Goal: Task Accomplishment & Management: Complete application form

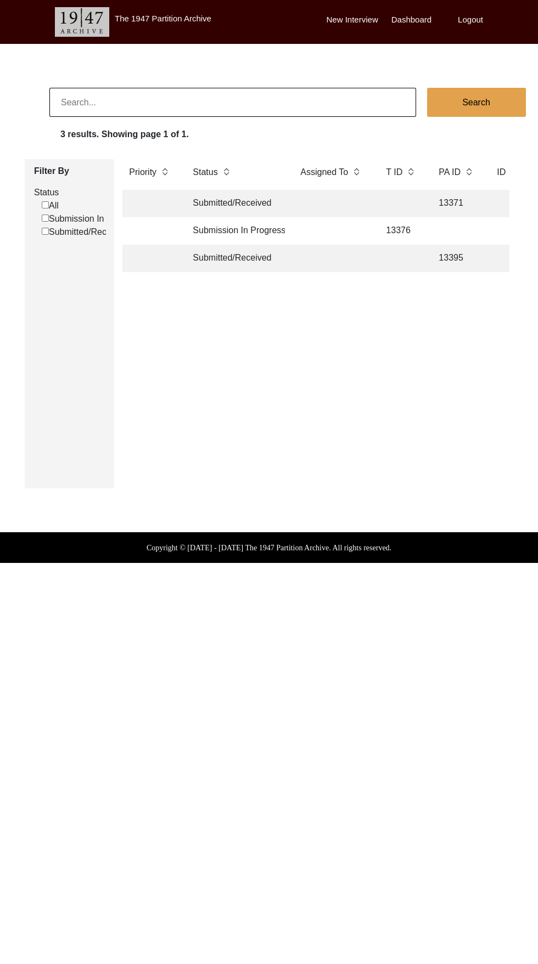
scroll to position [0, 2]
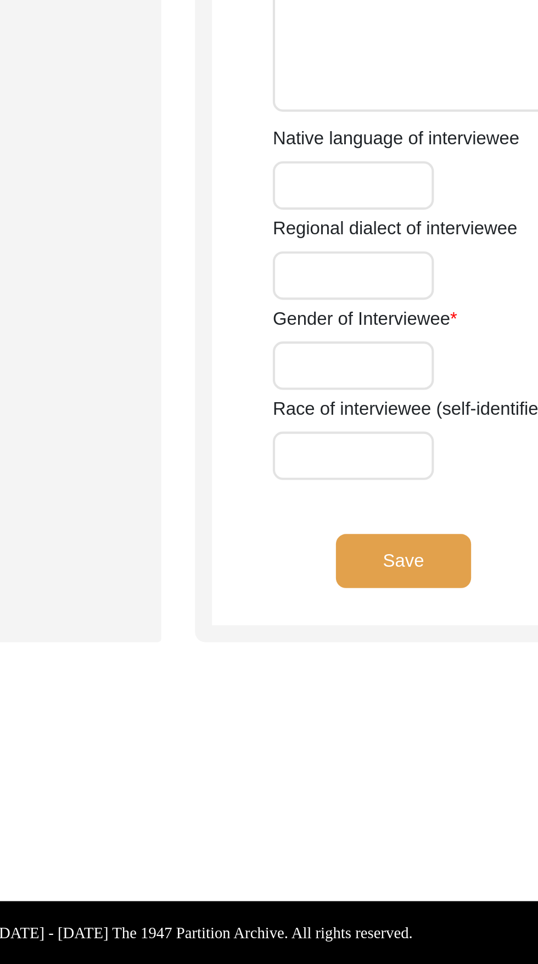
type input "Sudarshan"
type input "-"
type input "Nagpal"
type input "[PERSON_NAME]"
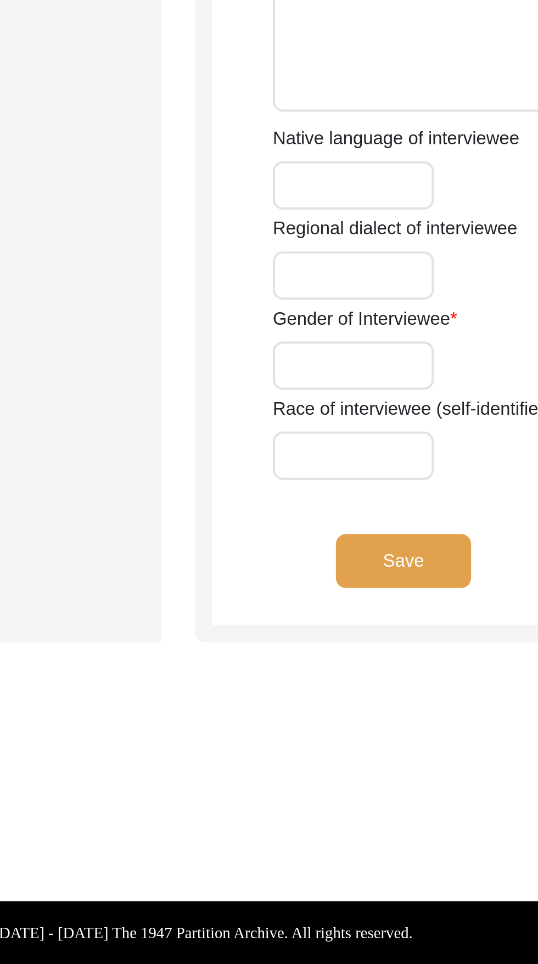
type input "[DATE]"
type input "83"
type input "[DEMOGRAPHIC_DATA]"
type input "Female"
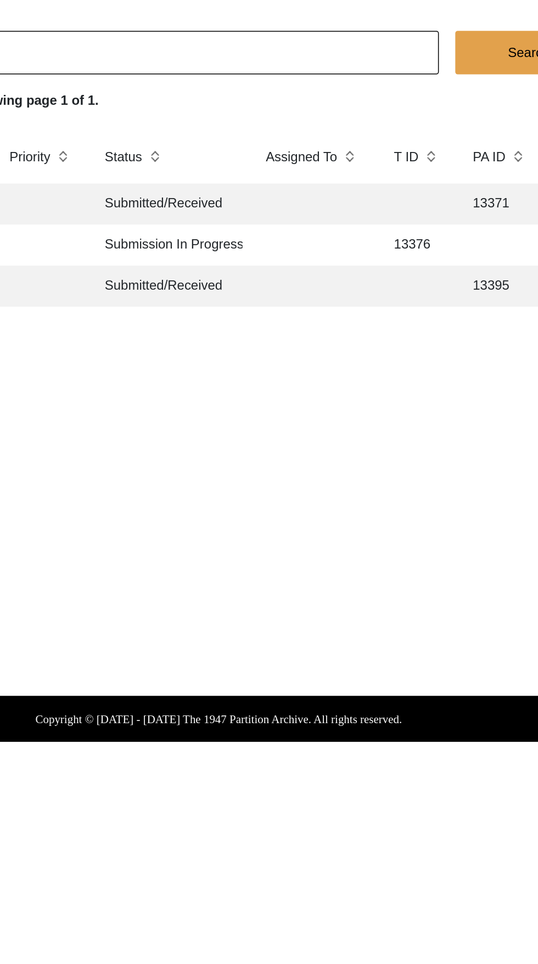
scroll to position [0, 1]
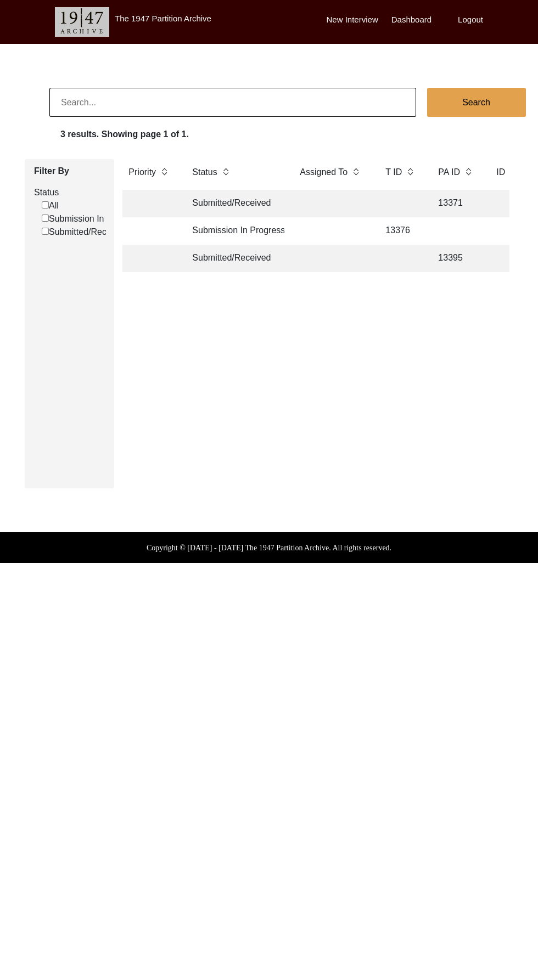
click at [255, 230] on td "Submission In Progress" at bounding box center [234, 230] width 99 height 27
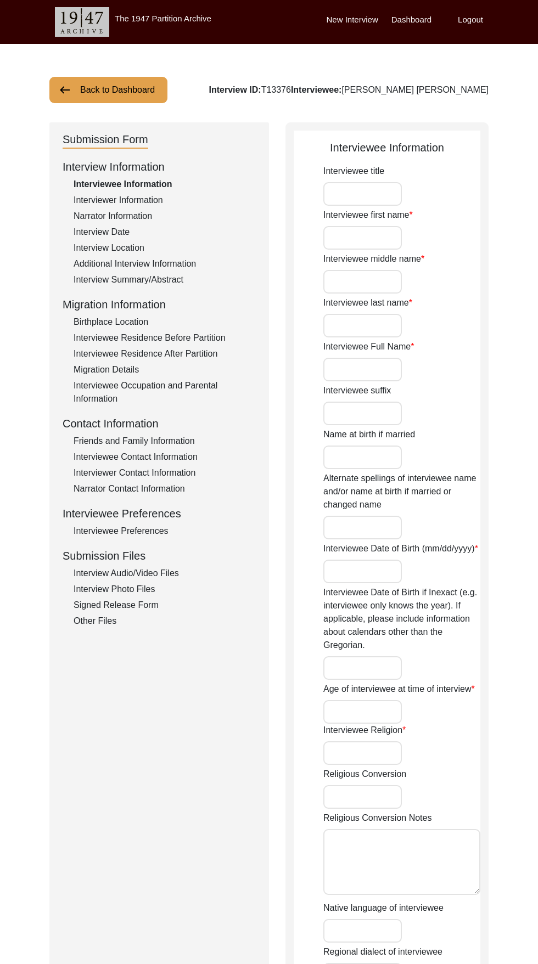
type input "[PERSON_NAME]"
type input "Lal"
type input "Khurana"
type input "[PERSON_NAME] [PERSON_NAME]"
type input "[DATE]"
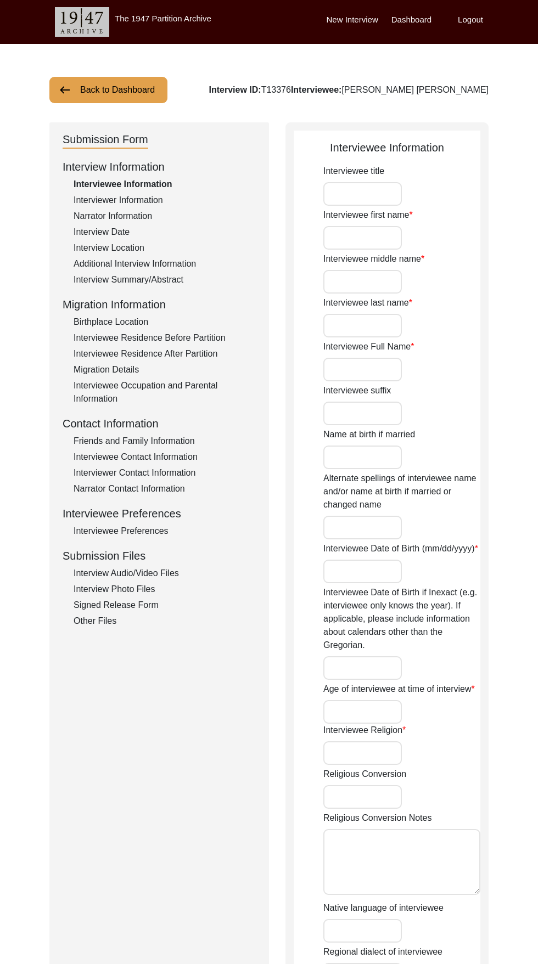
type input "88"
type input "[DEMOGRAPHIC_DATA]"
type input "Hindi"
type input "[DEMOGRAPHIC_DATA]"
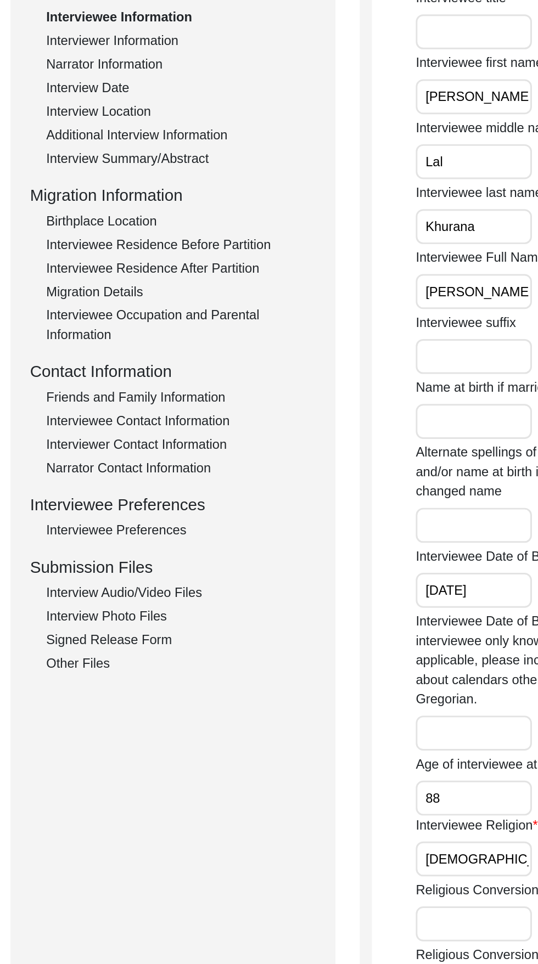
scroll to position [2, 0]
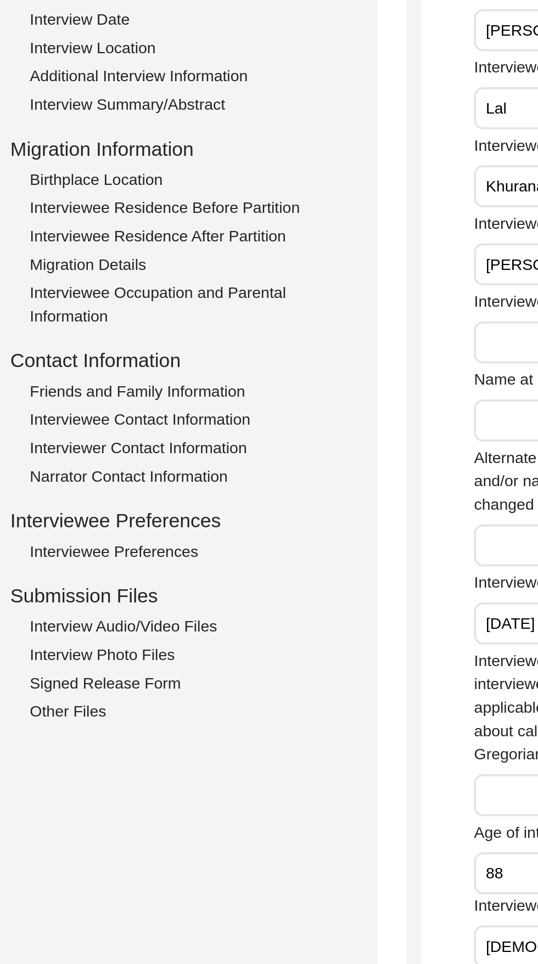
click at [117, 624] on div "Other Files" at bounding box center [165, 619] width 182 height 13
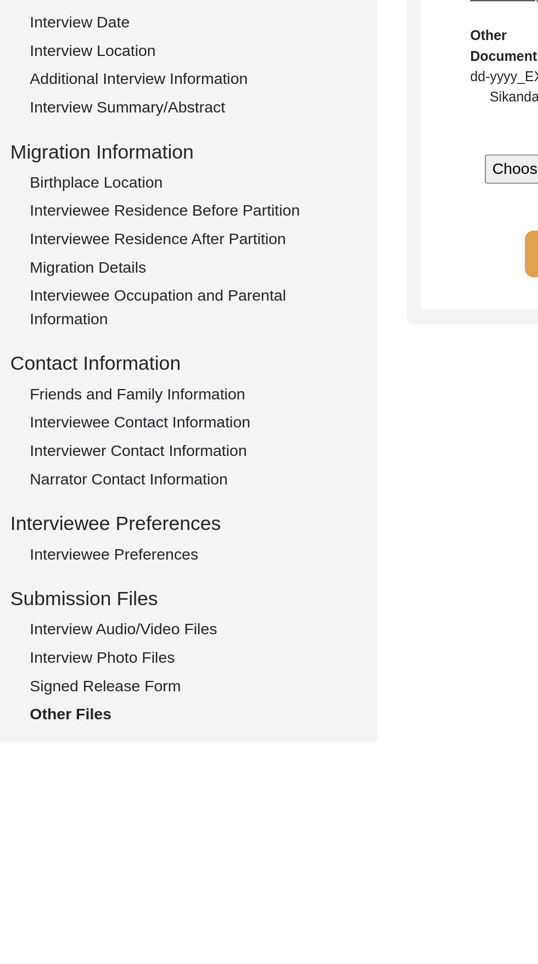
scroll to position [0, 0]
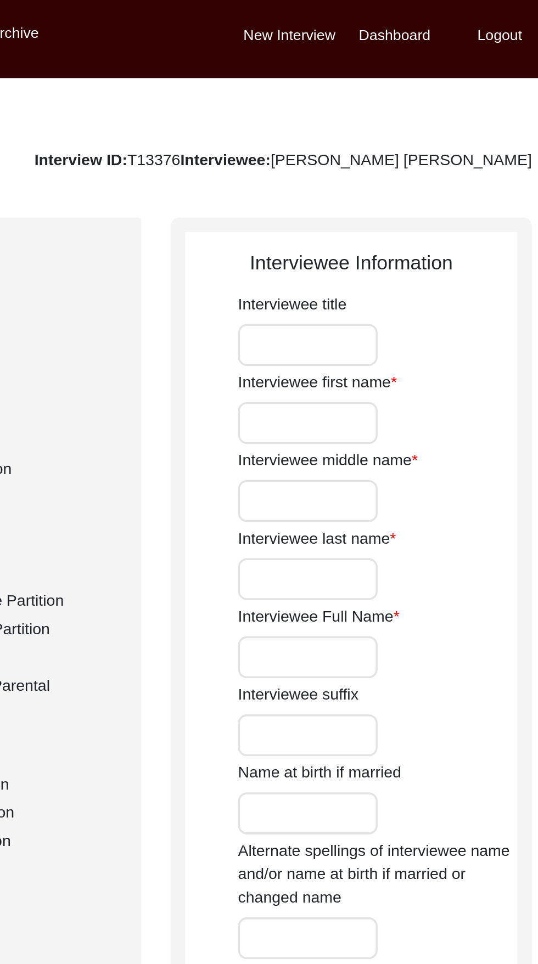
type input "[PERSON_NAME]"
type input "Lal"
type input "Khurana"
type input "[PERSON_NAME] [PERSON_NAME]"
type input "[DATE]"
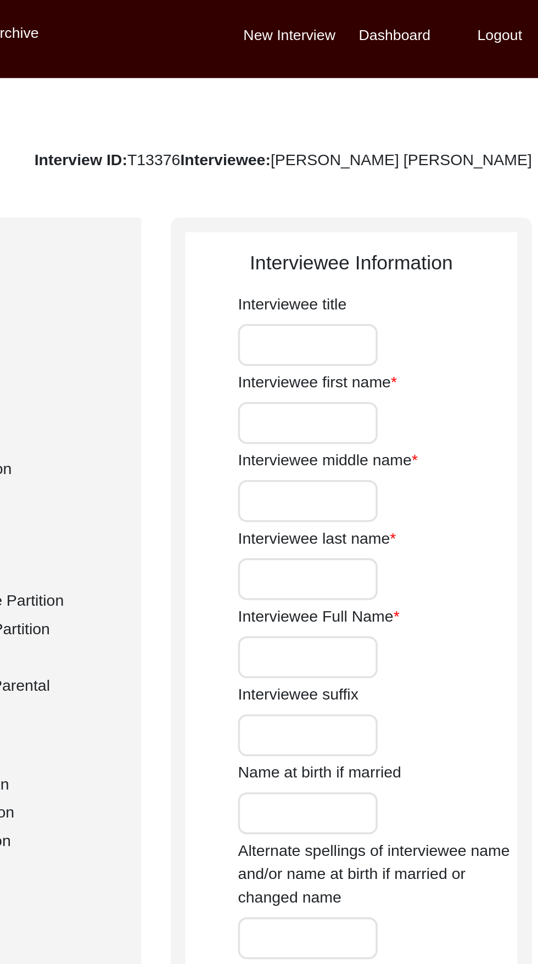
type input "88"
type input "[DEMOGRAPHIC_DATA]"
type input "Hindi"
type input "[DEMOGRAPHIC_DATA]"
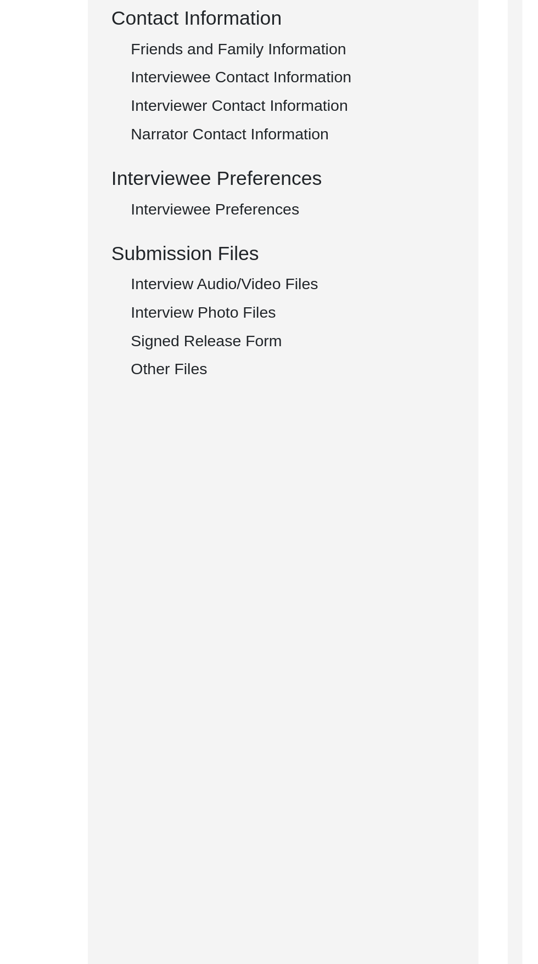
click at [98, 619] on div "Other Files" at bounding box center [165, 620] width 182 height 13
